Goal: Task Accomplishment & Management: Manage account settings

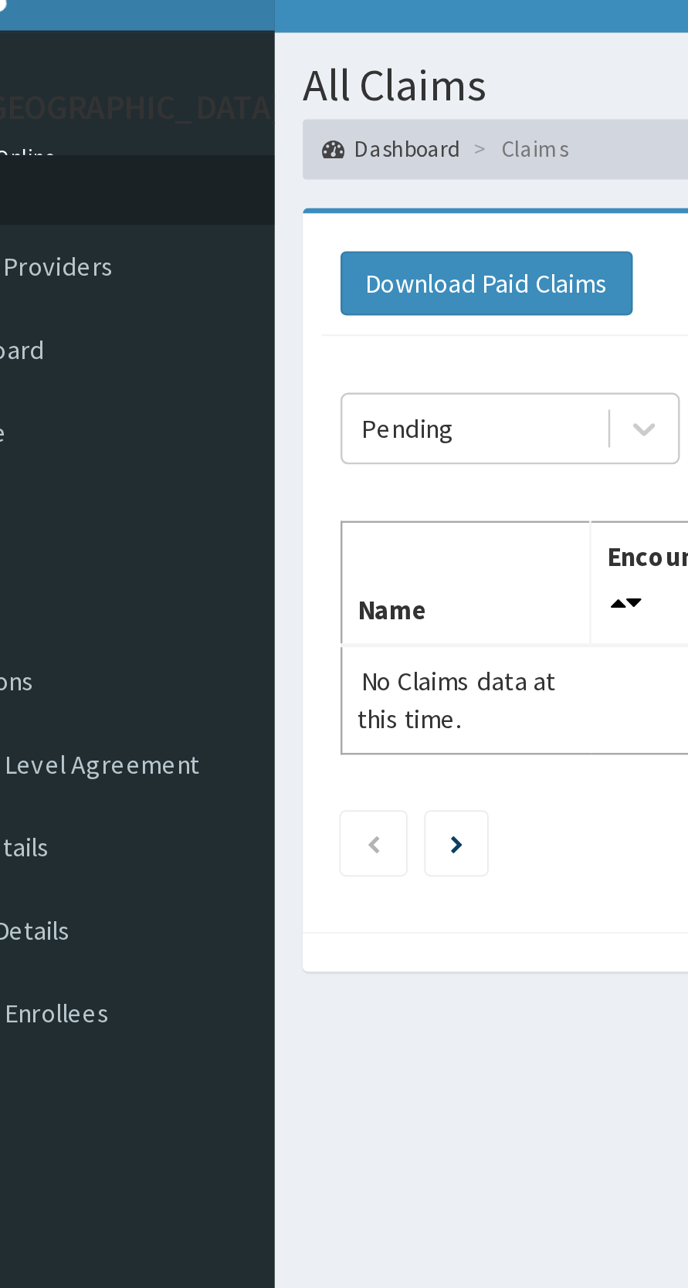
click at [253, 370] on icon "Next page" at bounding box center [251, 371] width 5 height 8
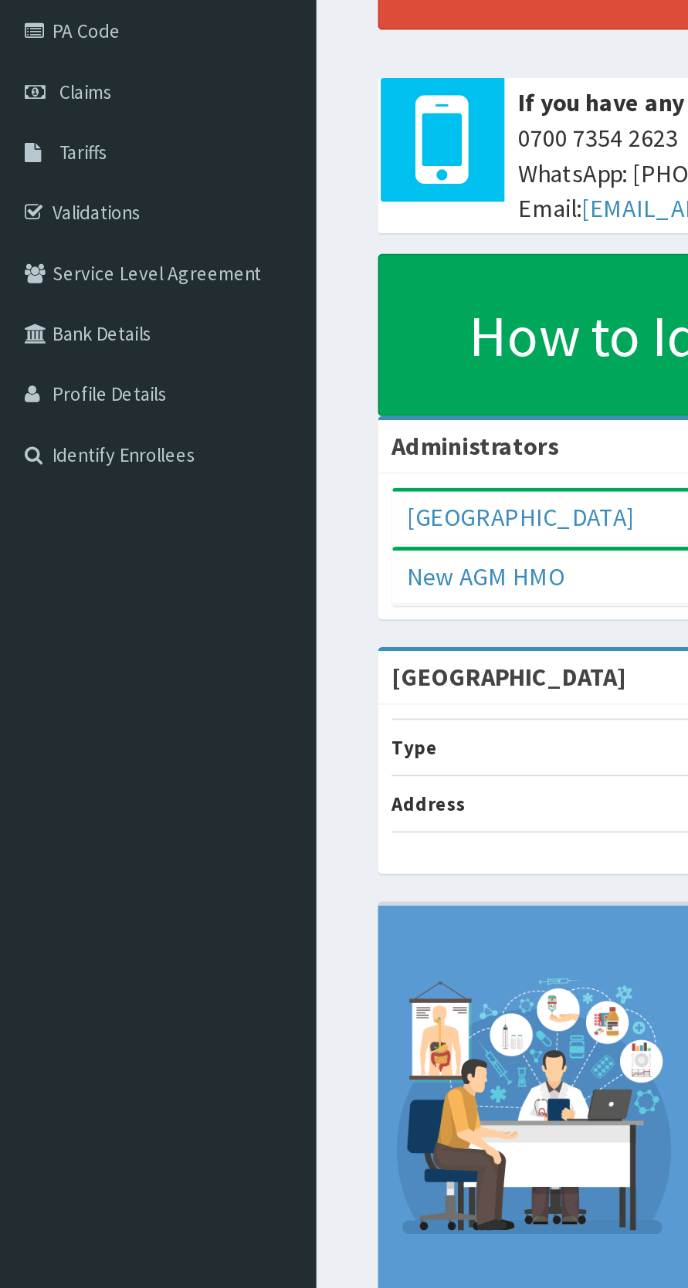
click at [89, 405] on link "Profile Details" at bounding box center [89, 406] width 178 height 34
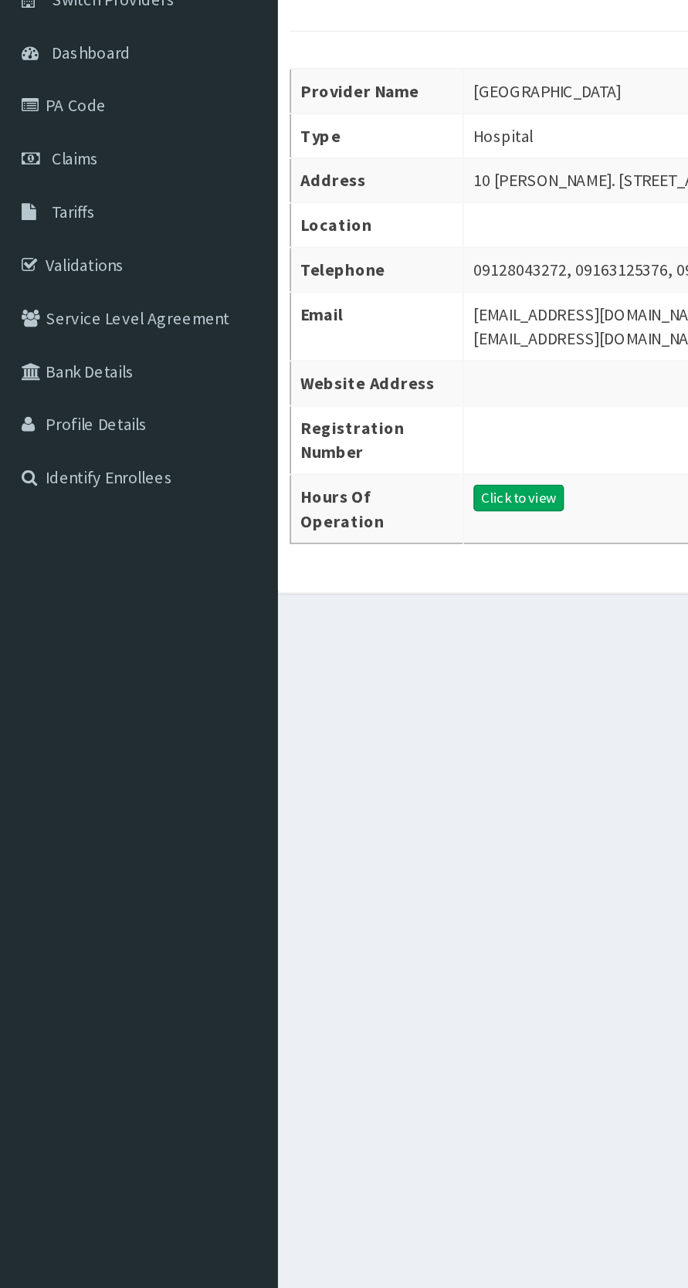
click at [73, 373] on link "Bank Details" at bounding box center [89, 372] width 178 height 34
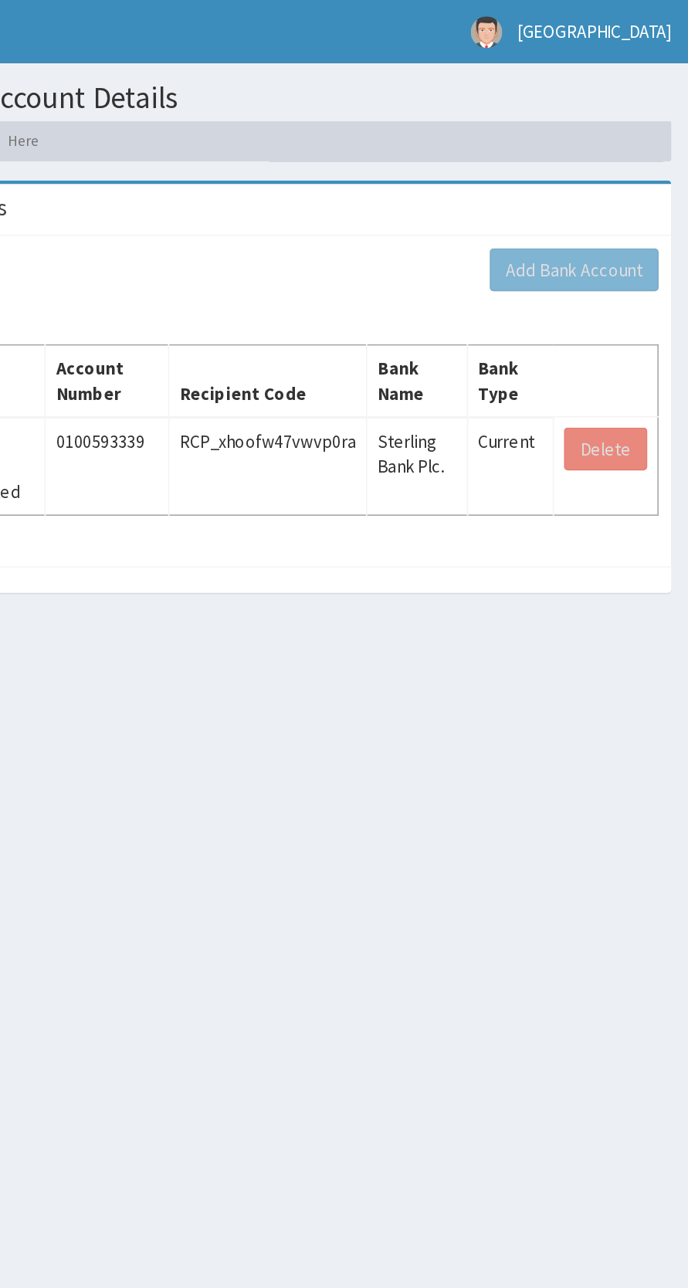
click at [552, 331] on div "Add Bank Account Name Account Number Recipient Code Bank Name Bank Type NEW AGM…" at bounding box center [432, 245] width 487 height 202
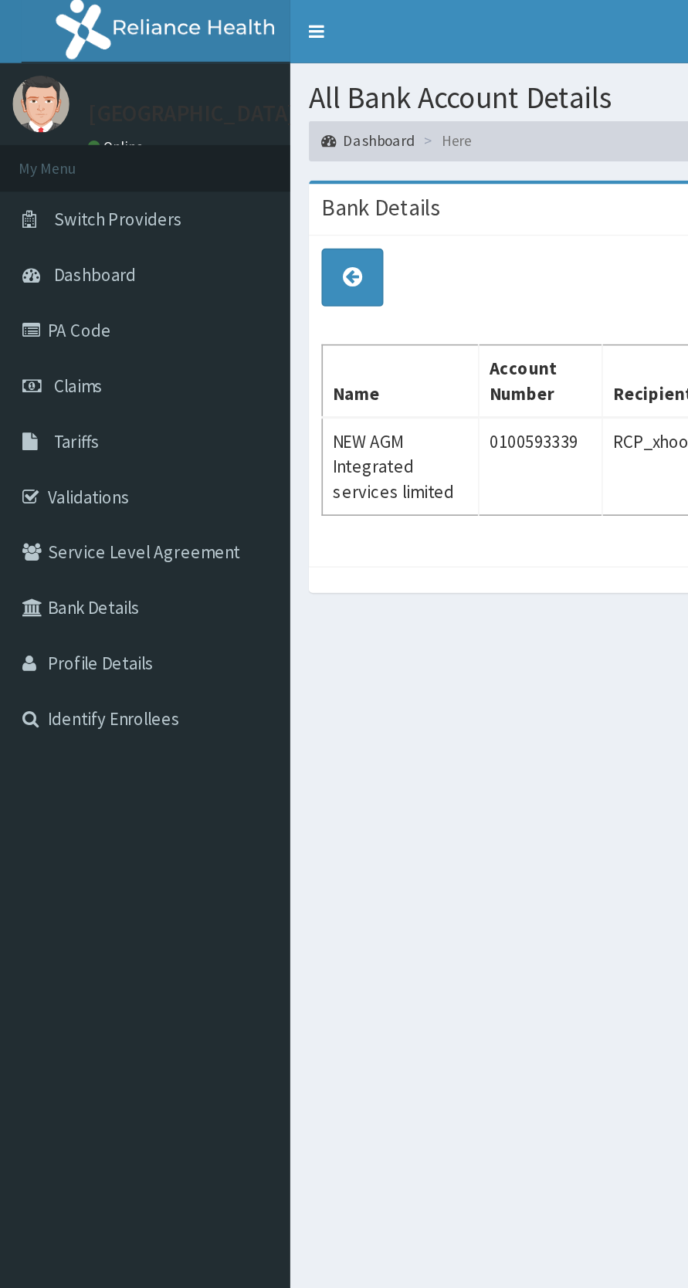
click at [44, 229] on span "Claims" at bounding box center [48, 236] width 30 height 14
